Goal: Transaction & Acquisition: Purchase product/service

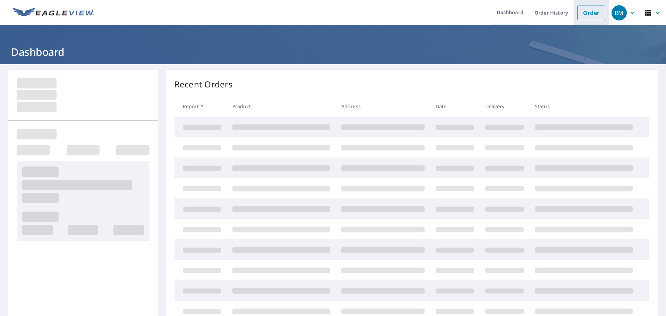
click at [587, 14] on link "Order" at bounding box center [591, 13] width 28 height 15
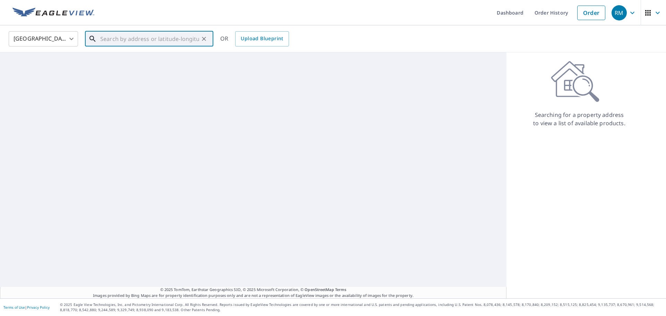
click at [166, 45] on input "text" at bounding box center [149, 38] width 99 height 19
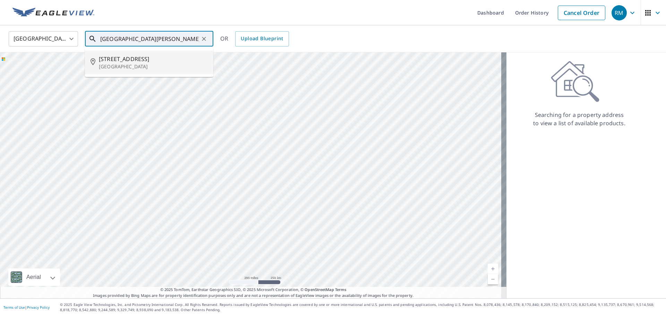
click at [122, 65] on p "[GEOGRAPHIC_DATA]" at bounding box center [153, 66] width 109 height 7
type input "220 Maple Creek Dr Statesville, NC 28625"
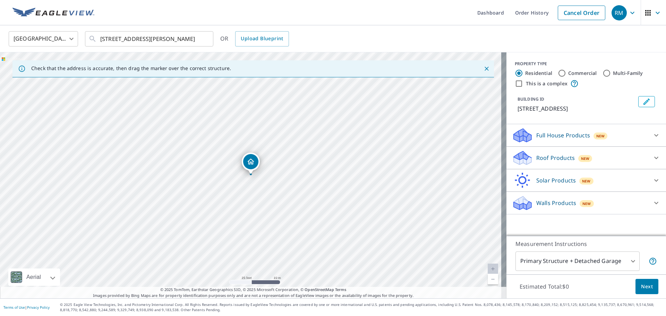
click at [578, 158] on div "New" at bounding box center [585, 158] width 14 height 7
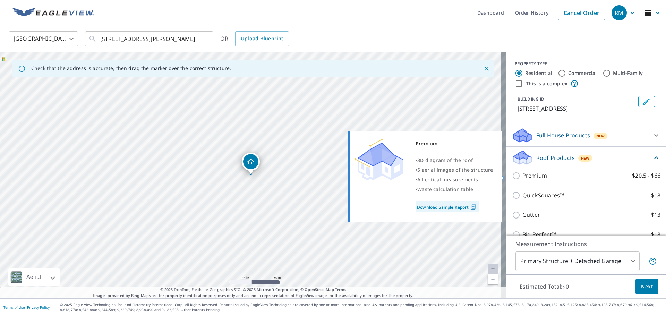
click at [512, 177] on input "Premium $20.5 - $66" at bounding box center [517, 176] width 10 height 8
checkbox input "true"
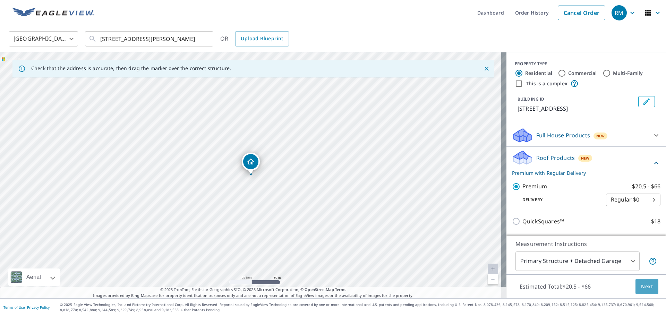
click at [641, 289] on span "Next" at bounding box center [647, 286] width 12 height 9
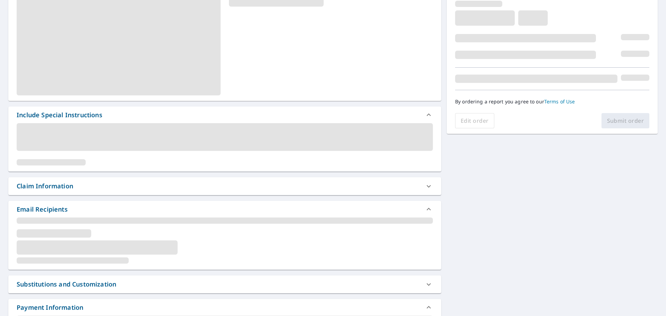
scroll to position [125, 0]
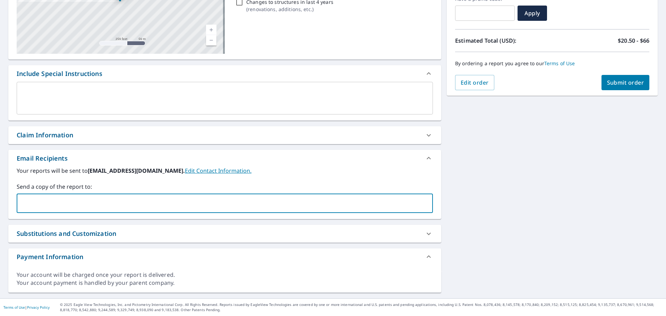
click at [80, 200] on input "text" at bounding box center [219, 203] width 399 height 13
type input "[PERSON_NAME][EMAIL_ADDRESS][PERSON_NAME][DOMAIN_NAME]"
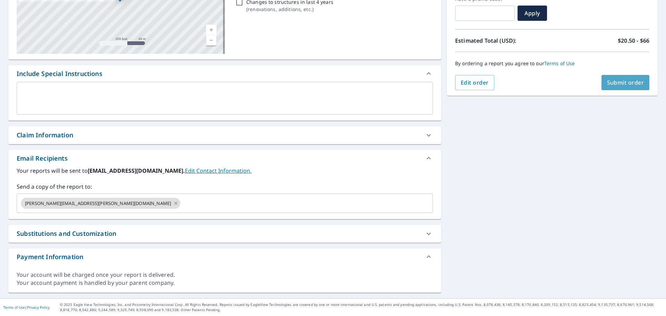
click at [625, 85] on span "Submit order" at bounding box center [625, 83] width 37 height 8
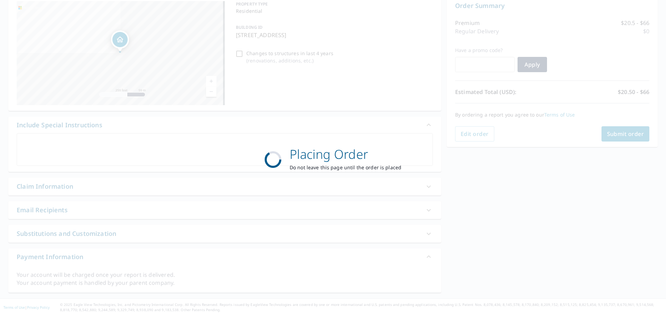
scroll to position [74, 0]
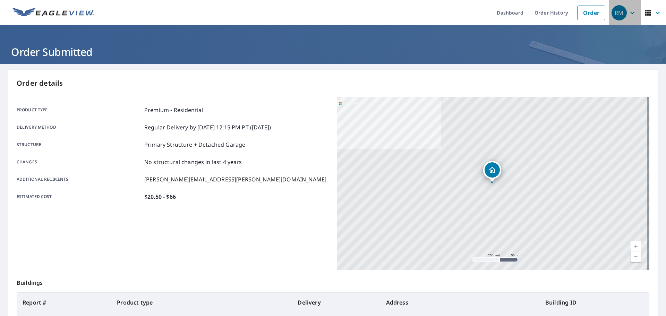
click at [628, 14] on icon "button" at bounding box center [632, 13] width 8 height 8
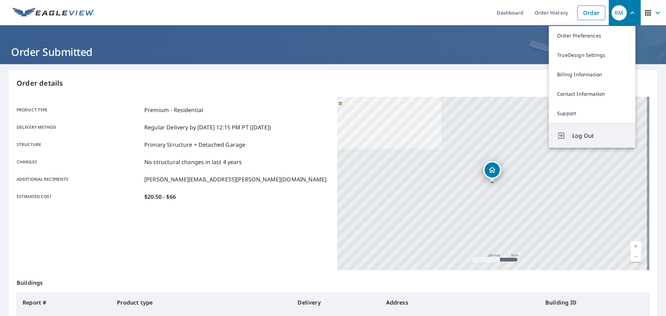
click at [590, 133] on span "Log Out" at bounding box center [599, 135] width 55 height 8
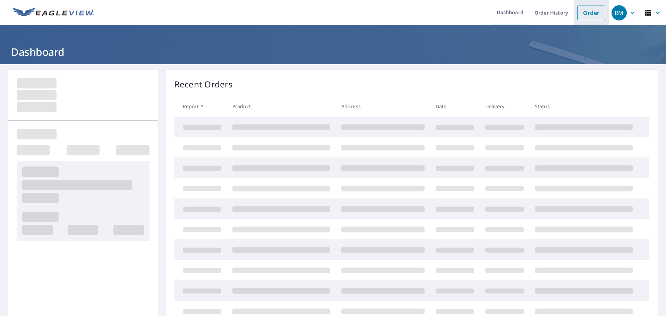
click at [585, 12] on link "Order" at bounding box center [591, 13] width 28 height 15
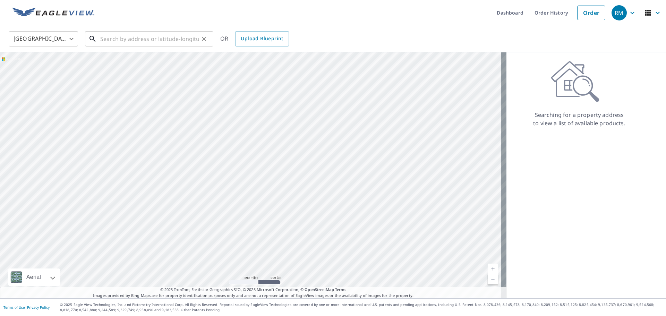
click at [138, 43] on input "text" at bounding box center [149, 38] width 99 height 19
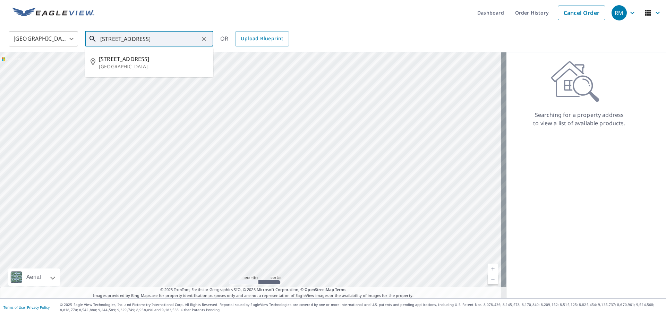
click at [109, 37] on input "[STREET_ADDRESS]" at bounding box center [149, 38] width 99 height 19
click at [132, 62] on span "[STREET_ADDRESS]" at bounding box center [153, 59] width 109 height 8
type input "[STREET_ADDRESS][PERSON_NAME]"
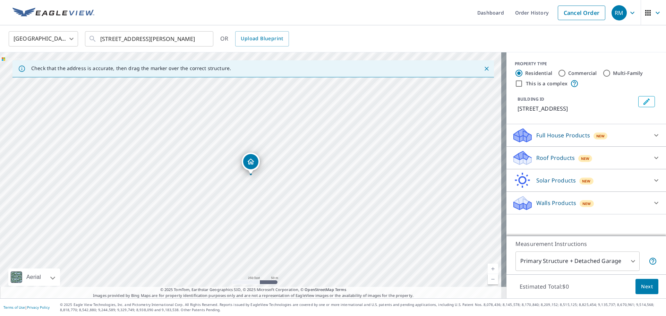
click at [550, 152] on div "Roof Products New" at bounding box center [580, 158] width 136 height 16
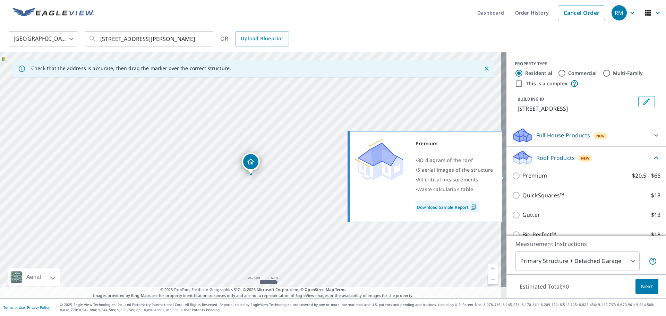
click at [512, 176] on input "Premium $20.5 - $66" at bounding box center [517, 176] width 10 height 8
checkbox input "true"
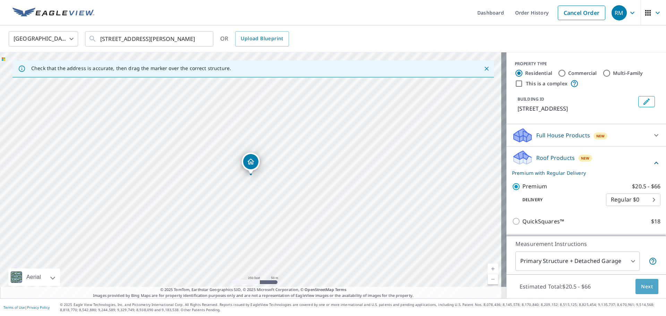
click at [641, 284] on span "Next" at bounding box center [647, 286] width 12 height 9
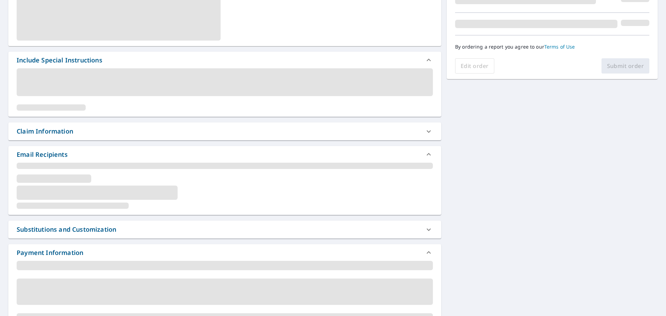
scroll to position [125, 0]
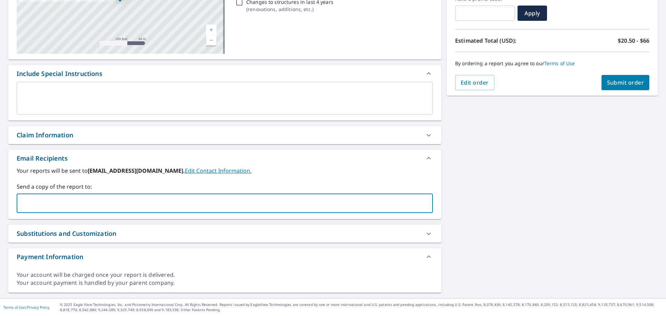
click at [95, 202] on input "text" at bounding box center [219, 203] width 399 height 13
type input "[PERSON_NAME][EMAIL_ADDRESS][PERSON_NAME][DOMAIN_NAME]"
click at [621, 84] on span "Submit order" at bounding box center [625, 83] width 37 height 8
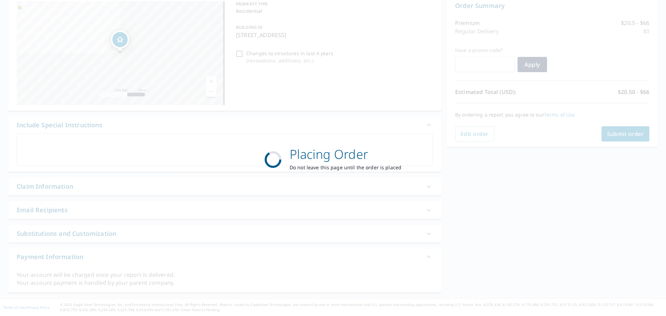
scroll to position [74, 0]
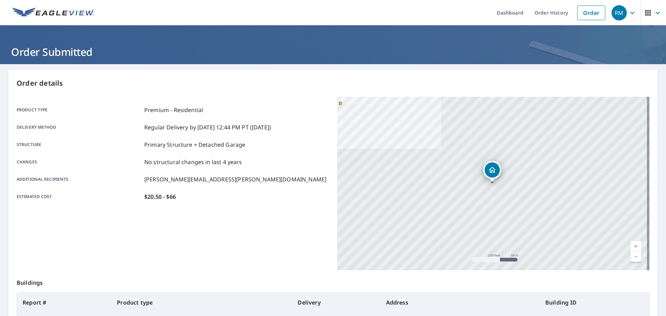
click at [631, 15] on icon "button" at bounding box center [632, 13] width 8 height 8
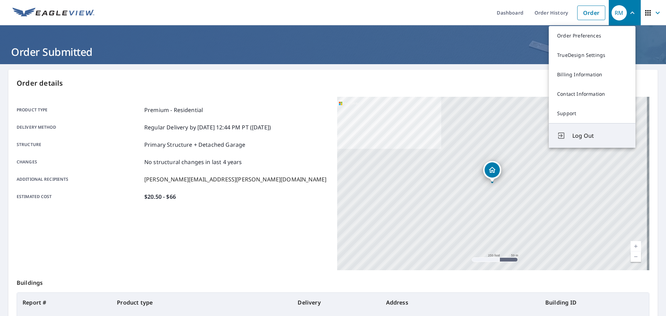
click at [588, 137] on span "Log Out" at bounding box center [599, 135] width 55 height 8
